Goal: Check status

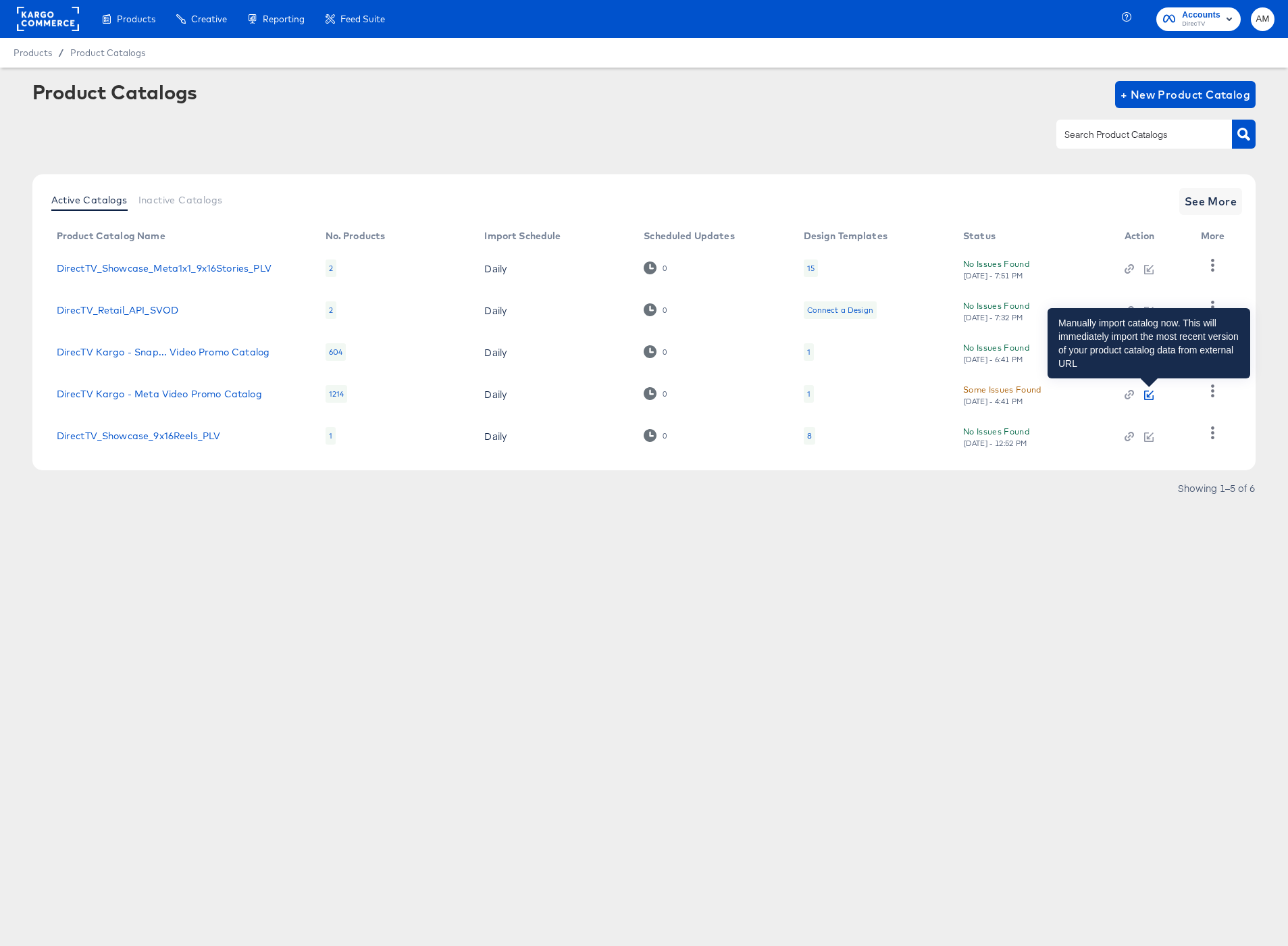
click at [1147, 394] on icon "button" at bounding box center [1151, 394] width 7 height 7
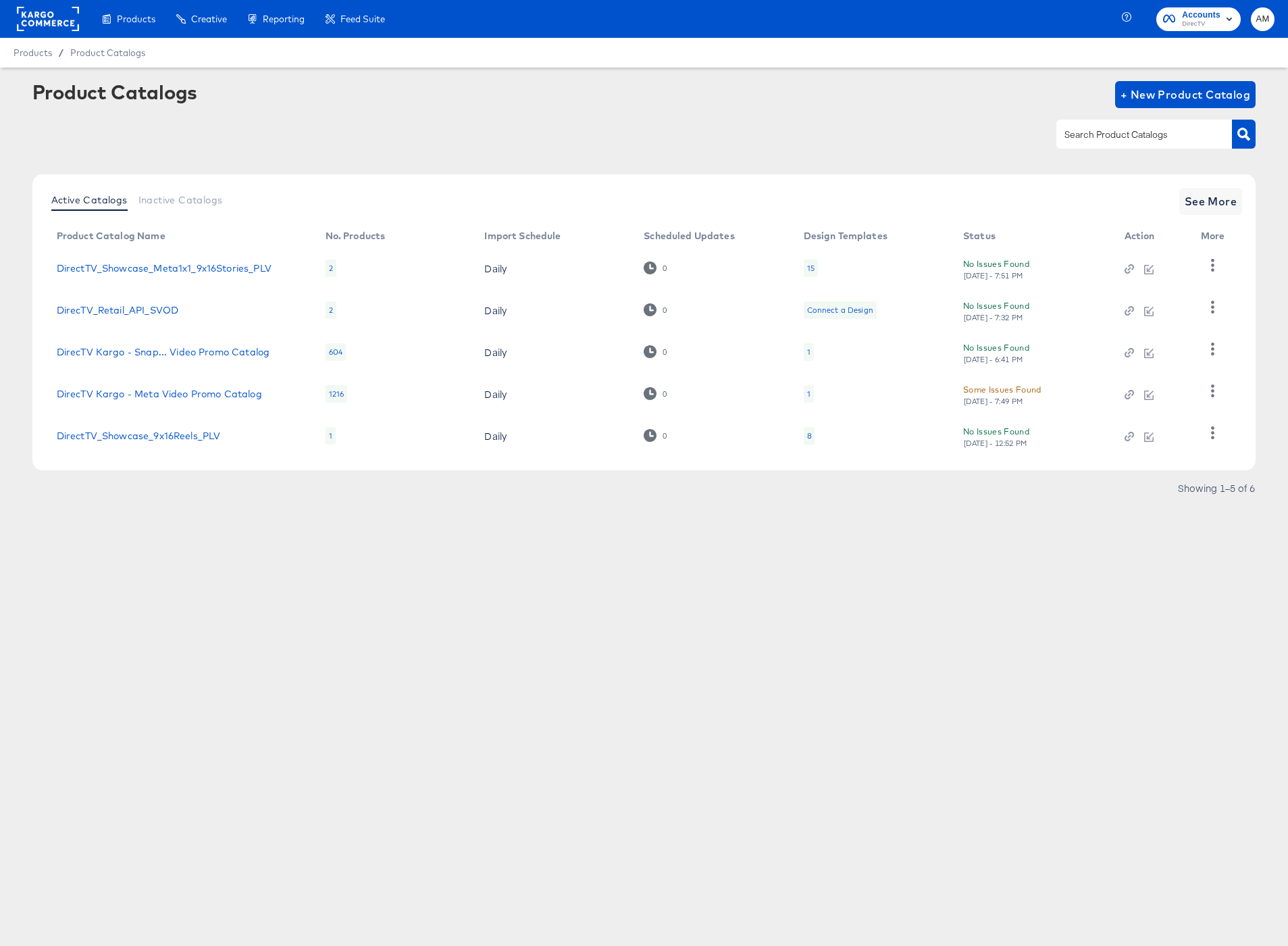
click at [990, 396] on div "Mon, Oct 13th - 7:49 PM" at bounding box center [994, 401] width 61 height 10
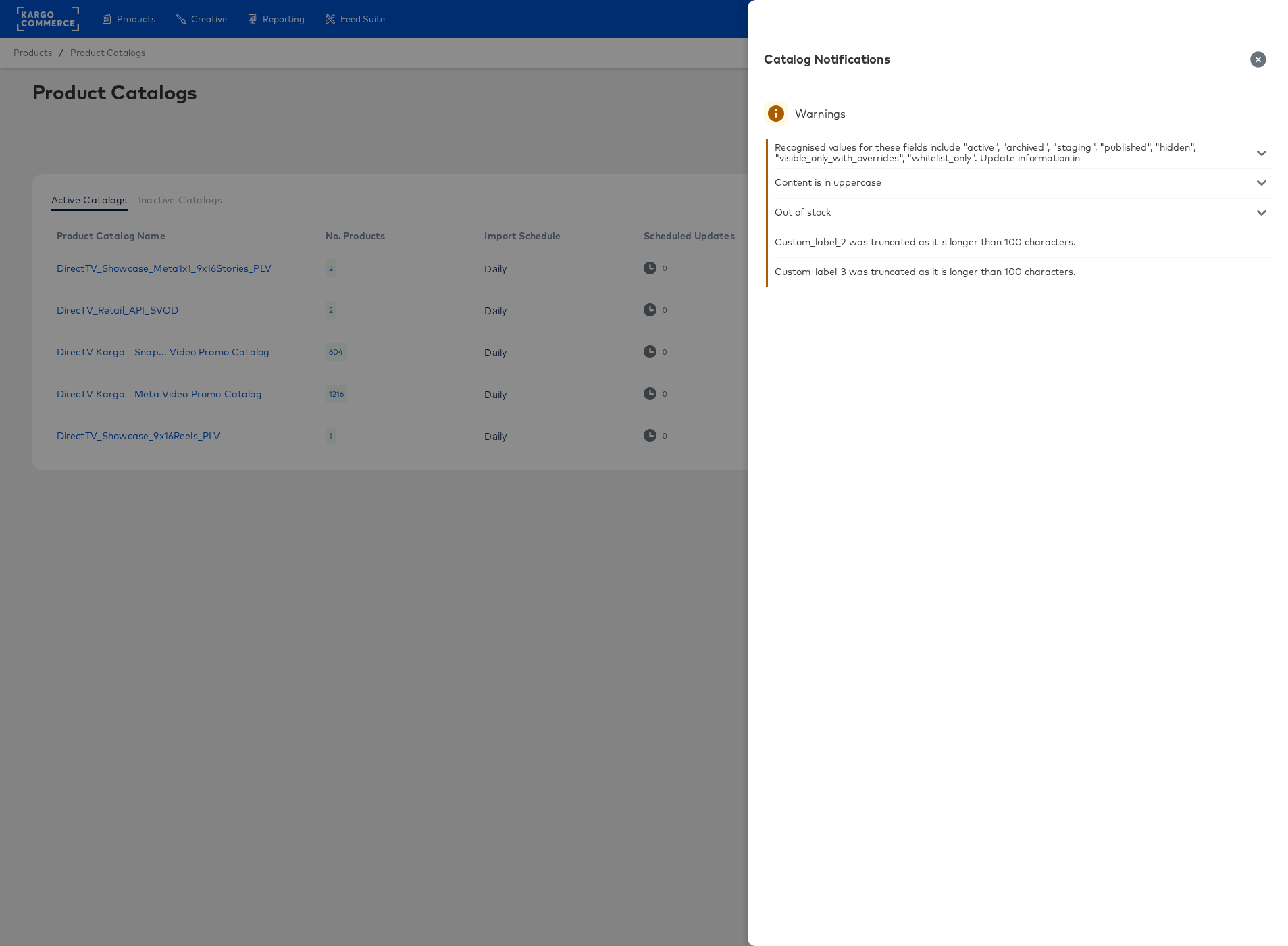
click at [256, 522] on div at bounding box center [644, 473] width 1288 height 946
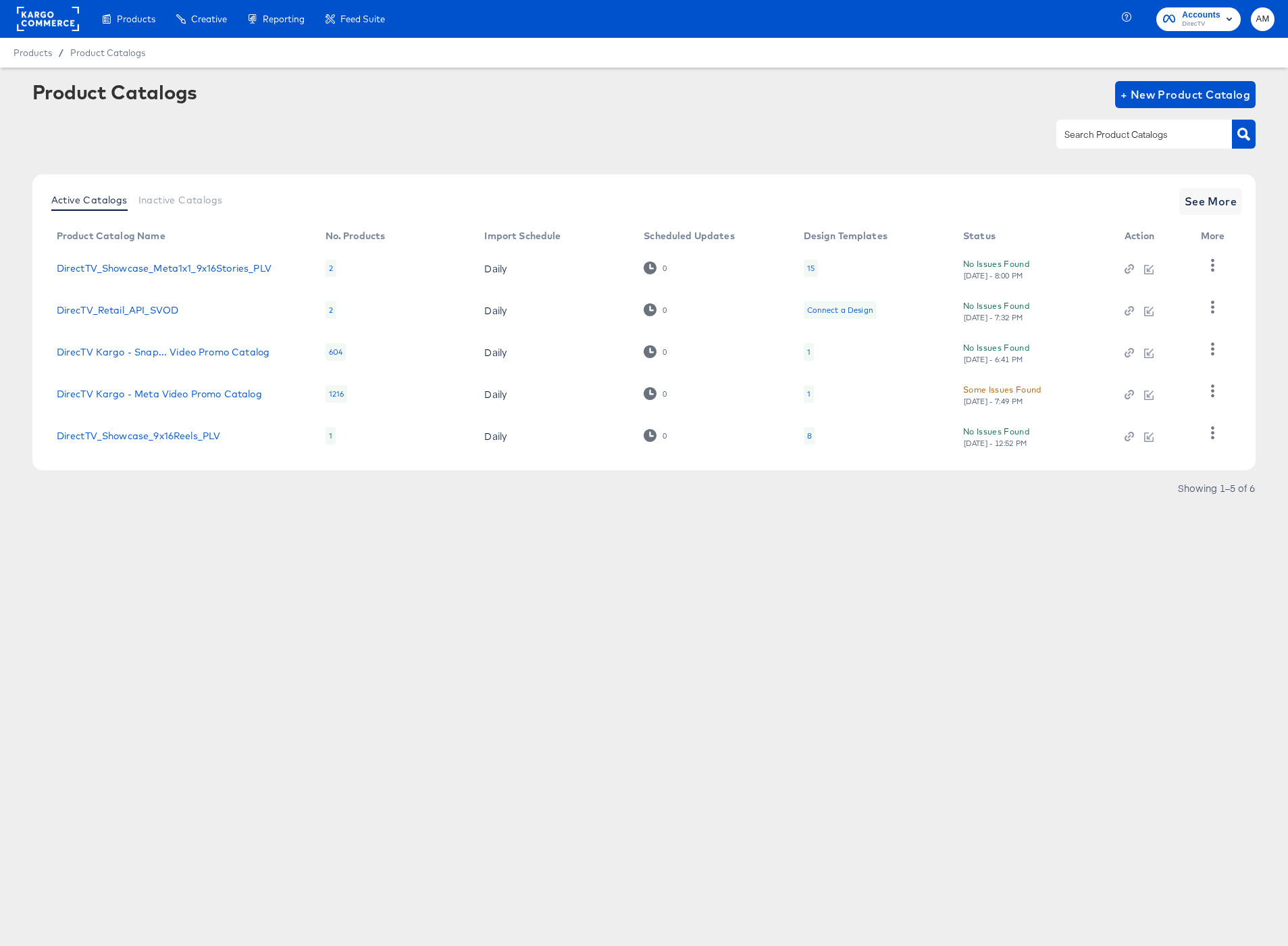
click at [1000, 390] on div "Some Issues Found" at bounding box center [1002, 389] width 78 height 14
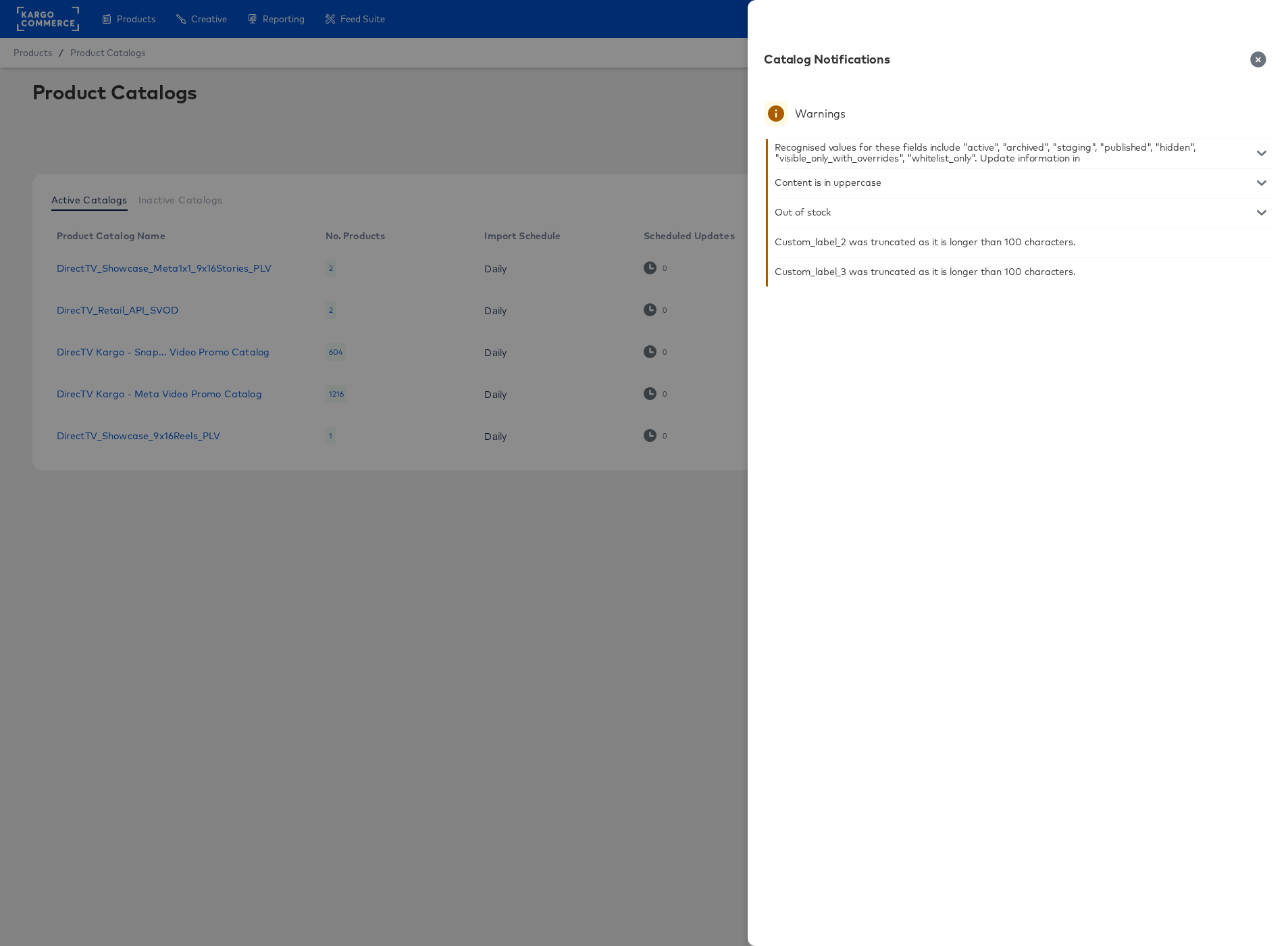
click at [1257, 57] on icon "button" at bounding box center [1258, 59] width 15 height 15
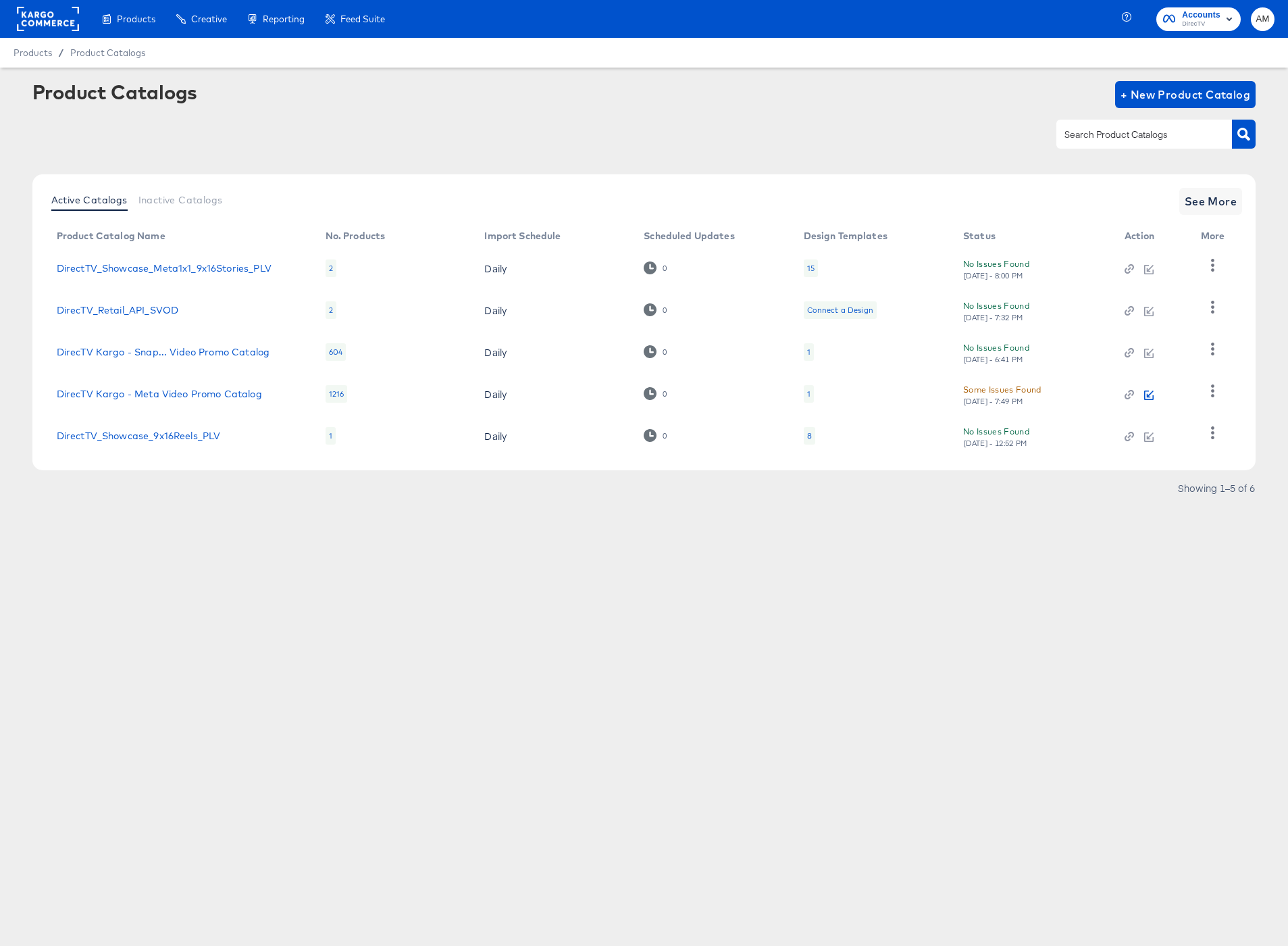
click at [1152, 397] on icon "button" at bounding box center [1149, 396] width 10 height 10
click at [1000, 402] on div "[DATE] - 8:14 PM" at bounding box center [994, 401] width 61 height 10
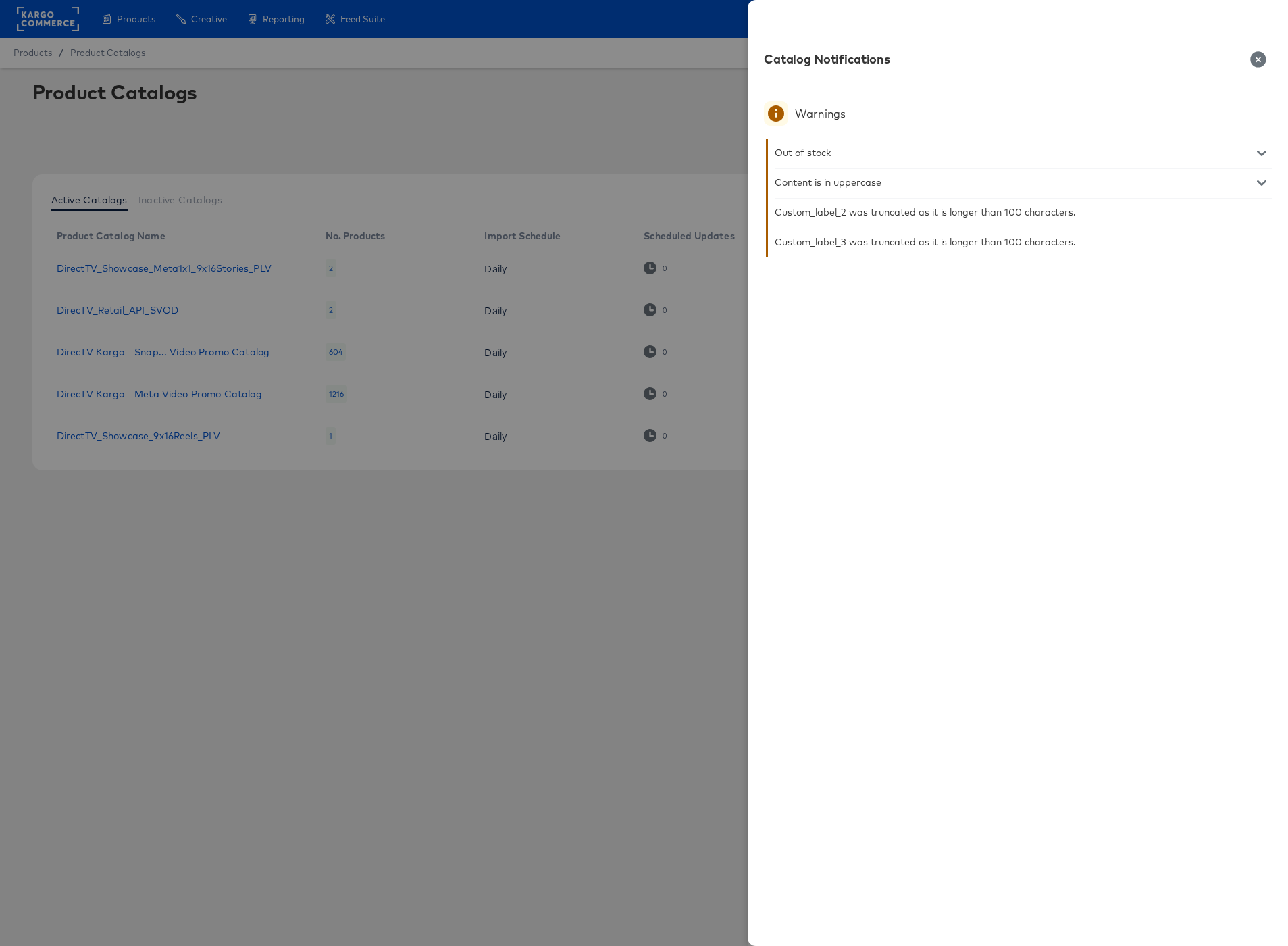
click at [1257, 58] on icon "button" at bounding box center [1258, 59] width 15 height 15
